Goal: Navigation & Orientation: Find specific page/section

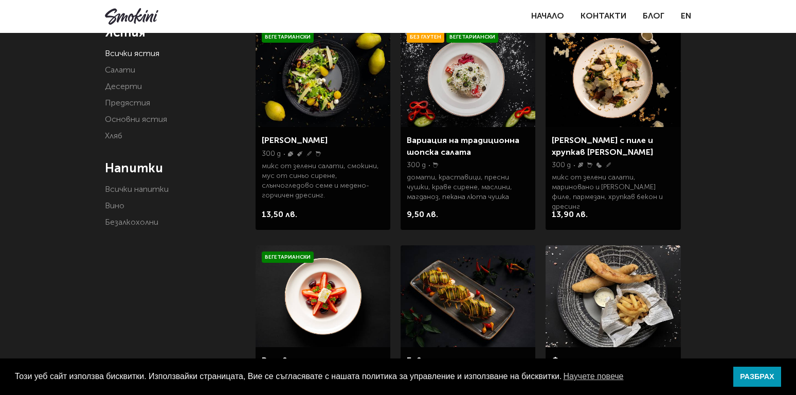
scroll to position [140, 0]
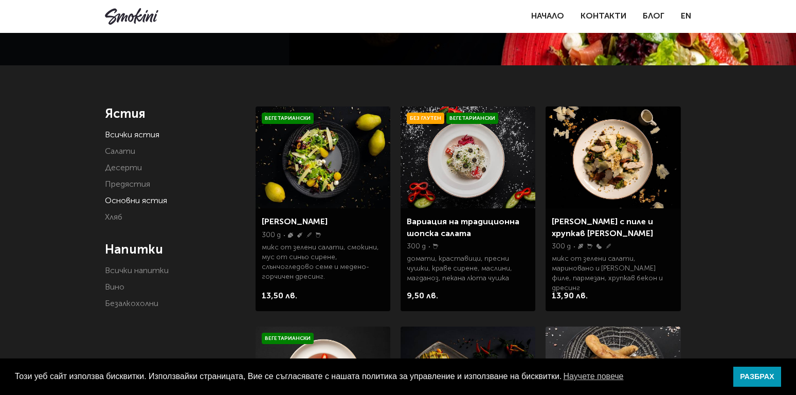
click at [142, 201] on link "Основни ястия" at bounding box center [136, 201] width 62 height 8
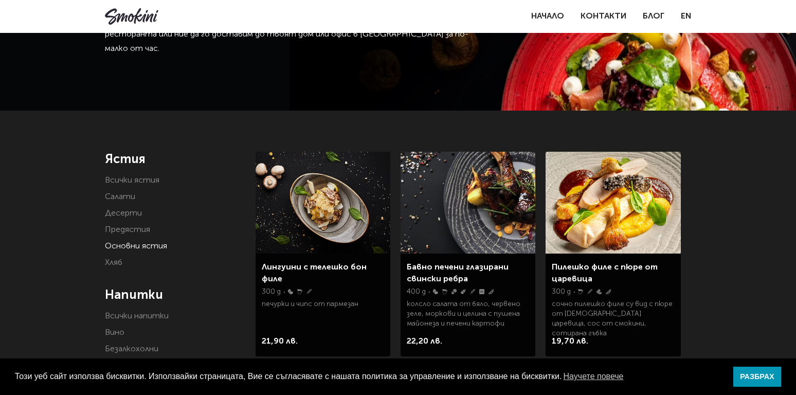
scroll to position [252, 0]
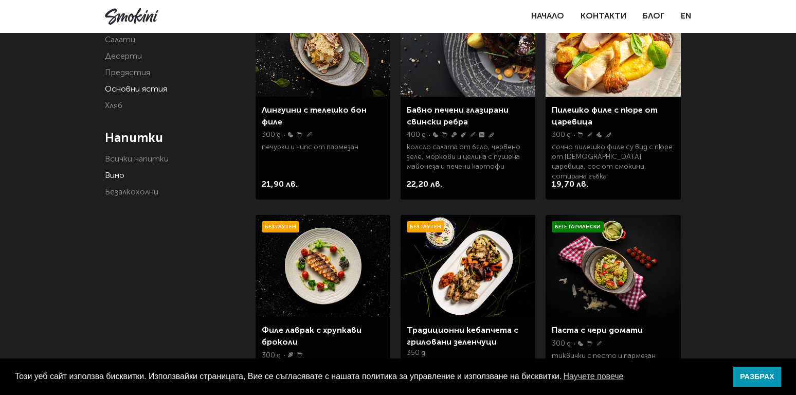
click at [115, 178] on link "Вино" at bounding box center [115, 176] width 20 height 8
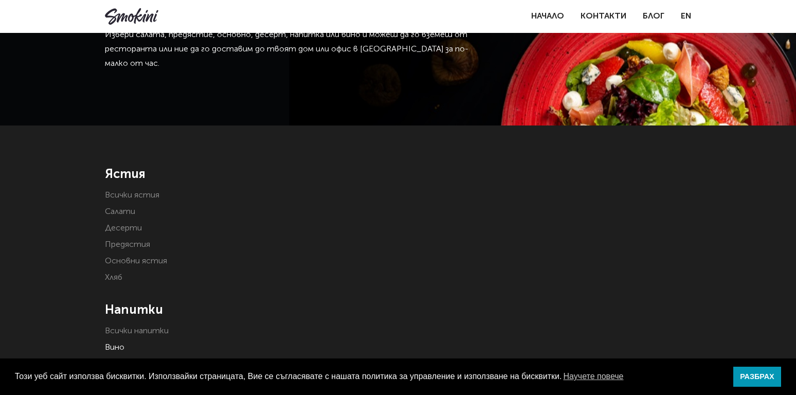
scroll to position [163, 0]
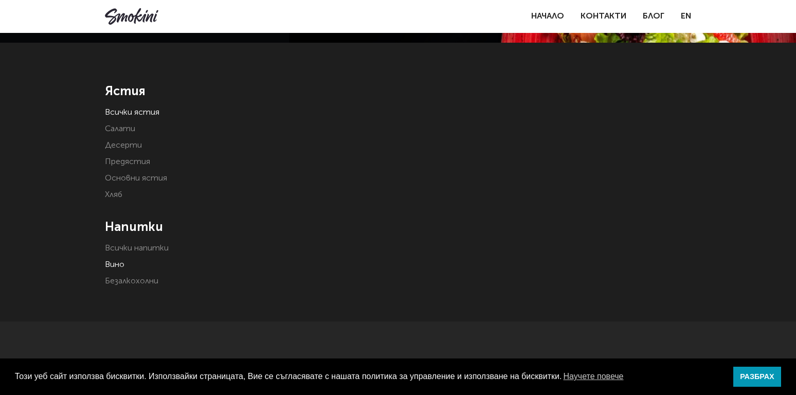
click at [125, 112] on link "Всички ястия" at bounding box center [132, 112] width 54 height 8
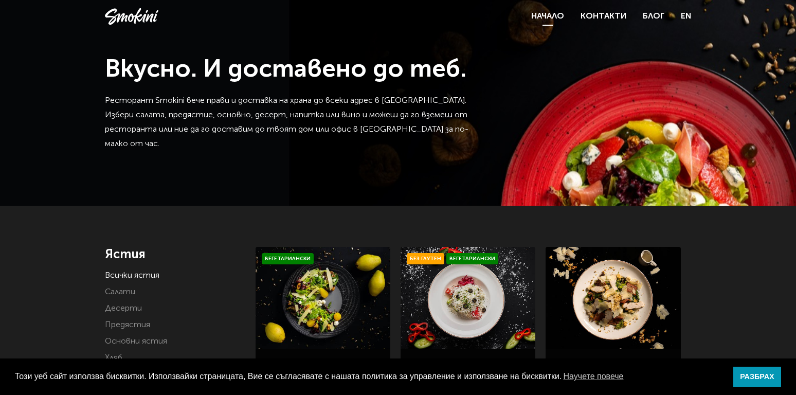
click at [557, 17] on link "Начало" at bounding box center [547, 16] width 33 height 8
